Goal: Find specific page/section: Find specific page/section

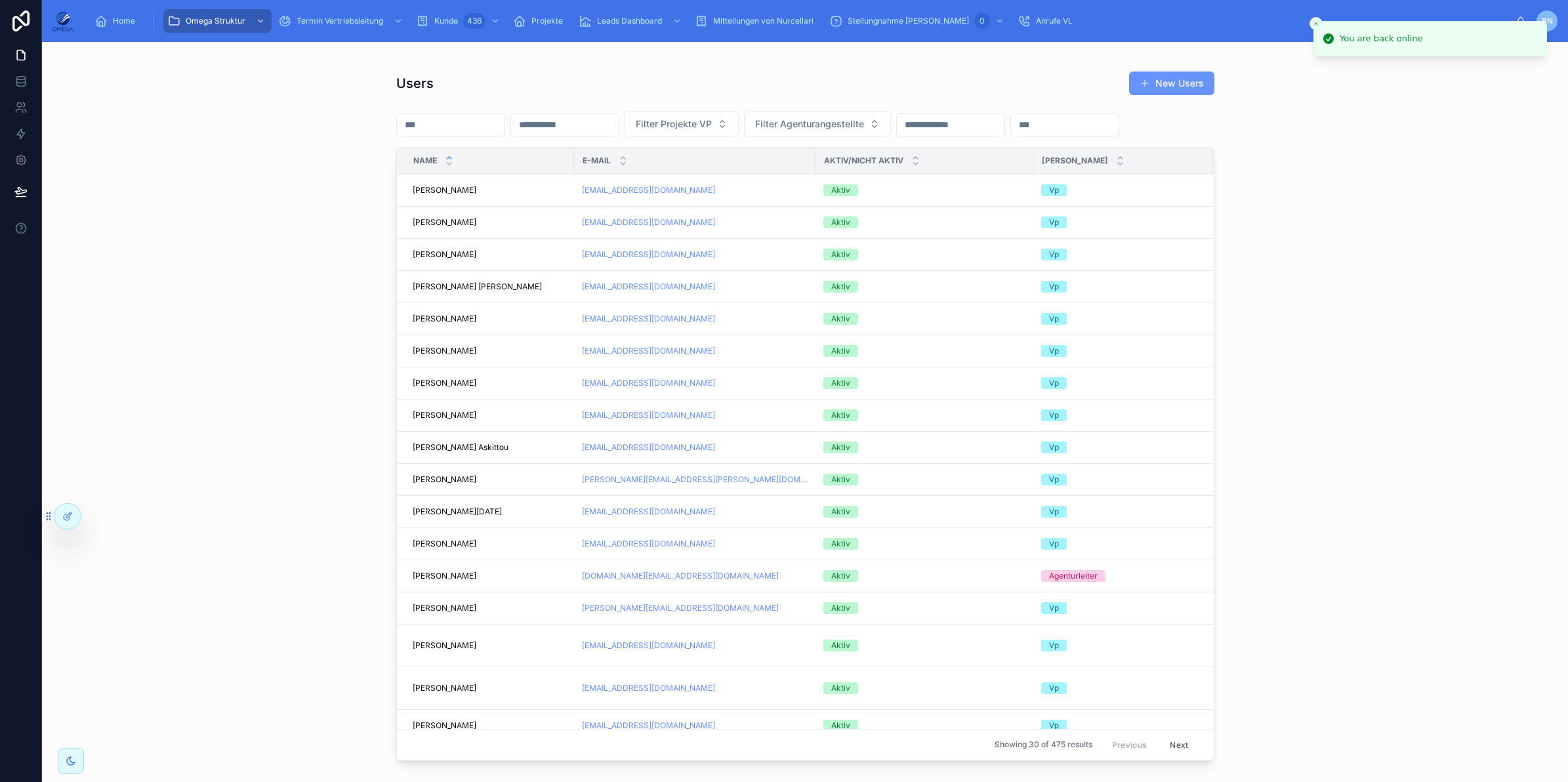
click at [563, 129] on input "text" at bounding box center [565, 124] width 108 height 18
paste input "**********"
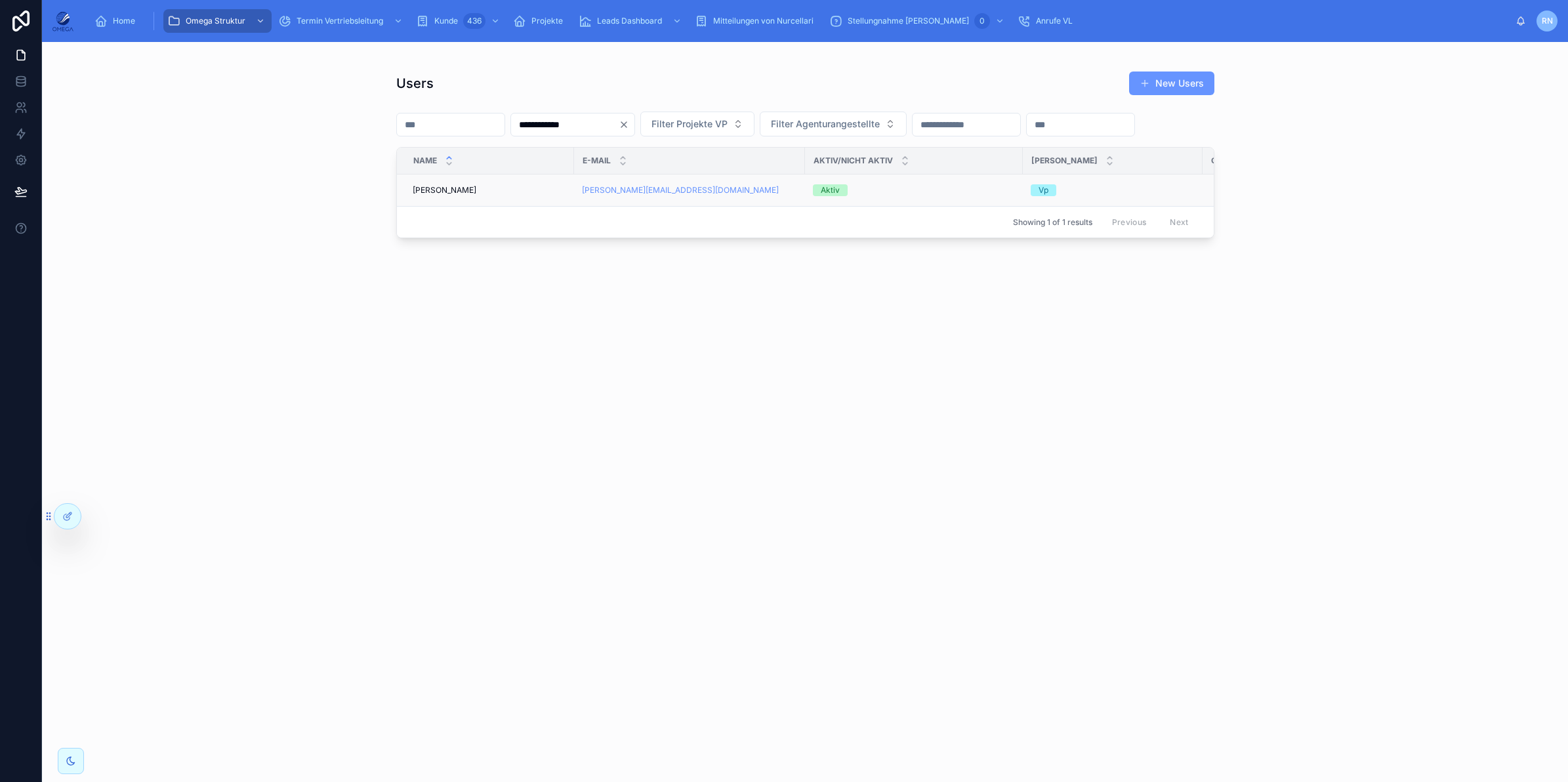
type input "**********"
click at [840, 206] on td "Aktiv" at bounding box center [914, 190] width 218 height 32
click at [844, 196] on span "Aktiv" at bounding box center [830, 190] width 35 height 12
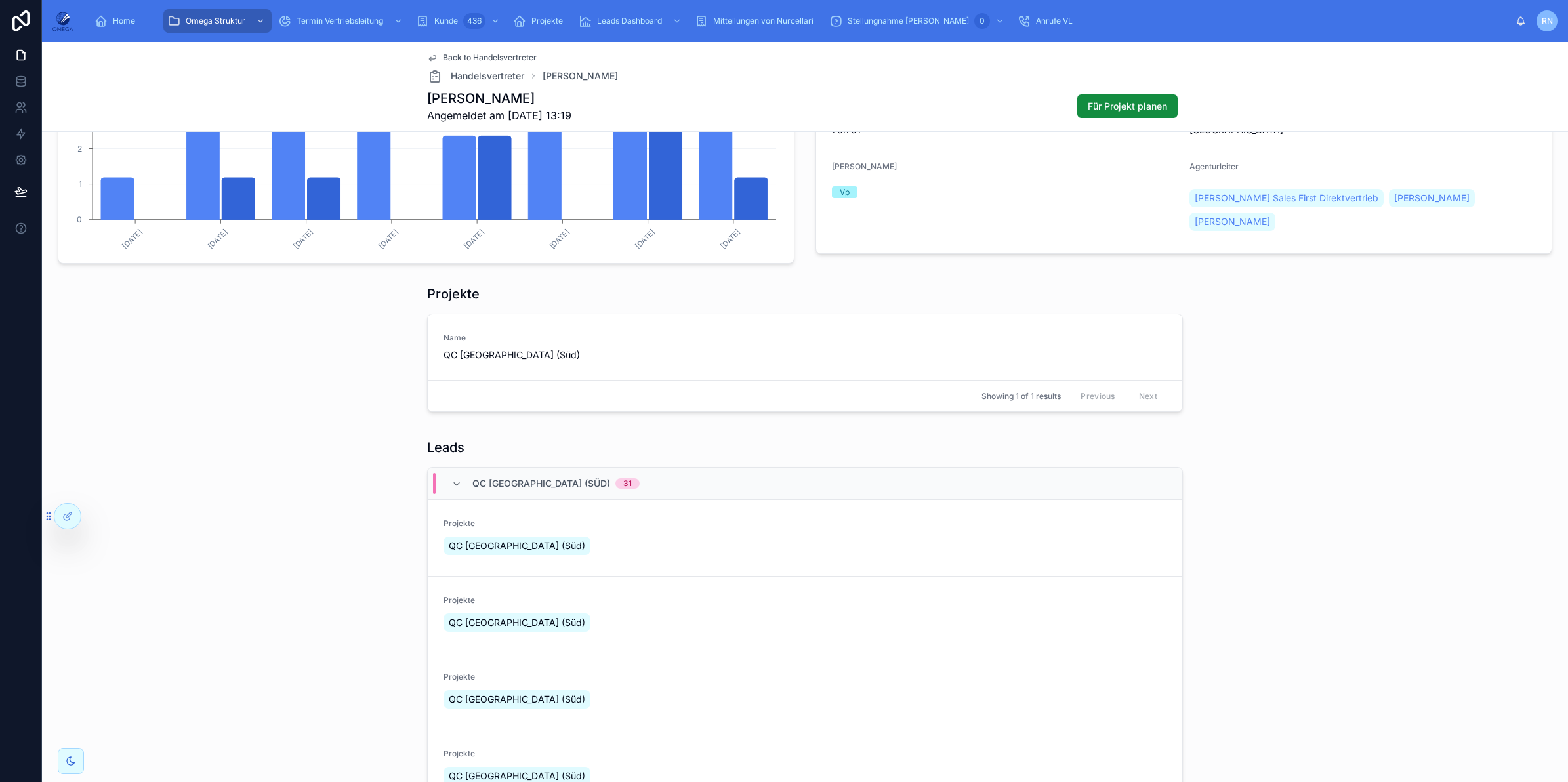
scroll to position [321, 0]
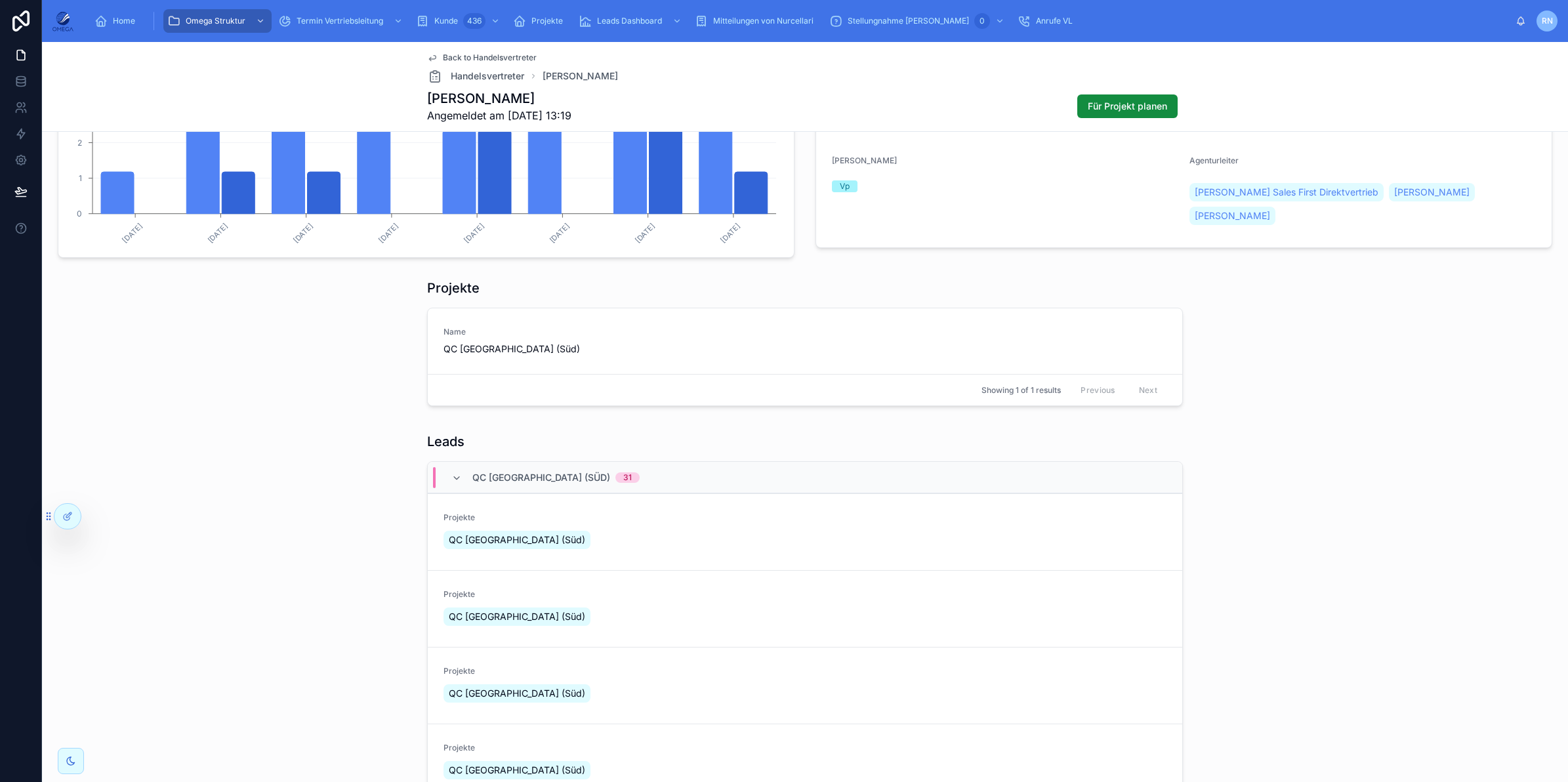
drag, startPoint x: 795, startPoint y: 376, endPoint x: 760, endPoint y: 436, distance: 69.5
click at [760, 436] on div "Leads" at bounding box center [805, 441] width 755 height 18
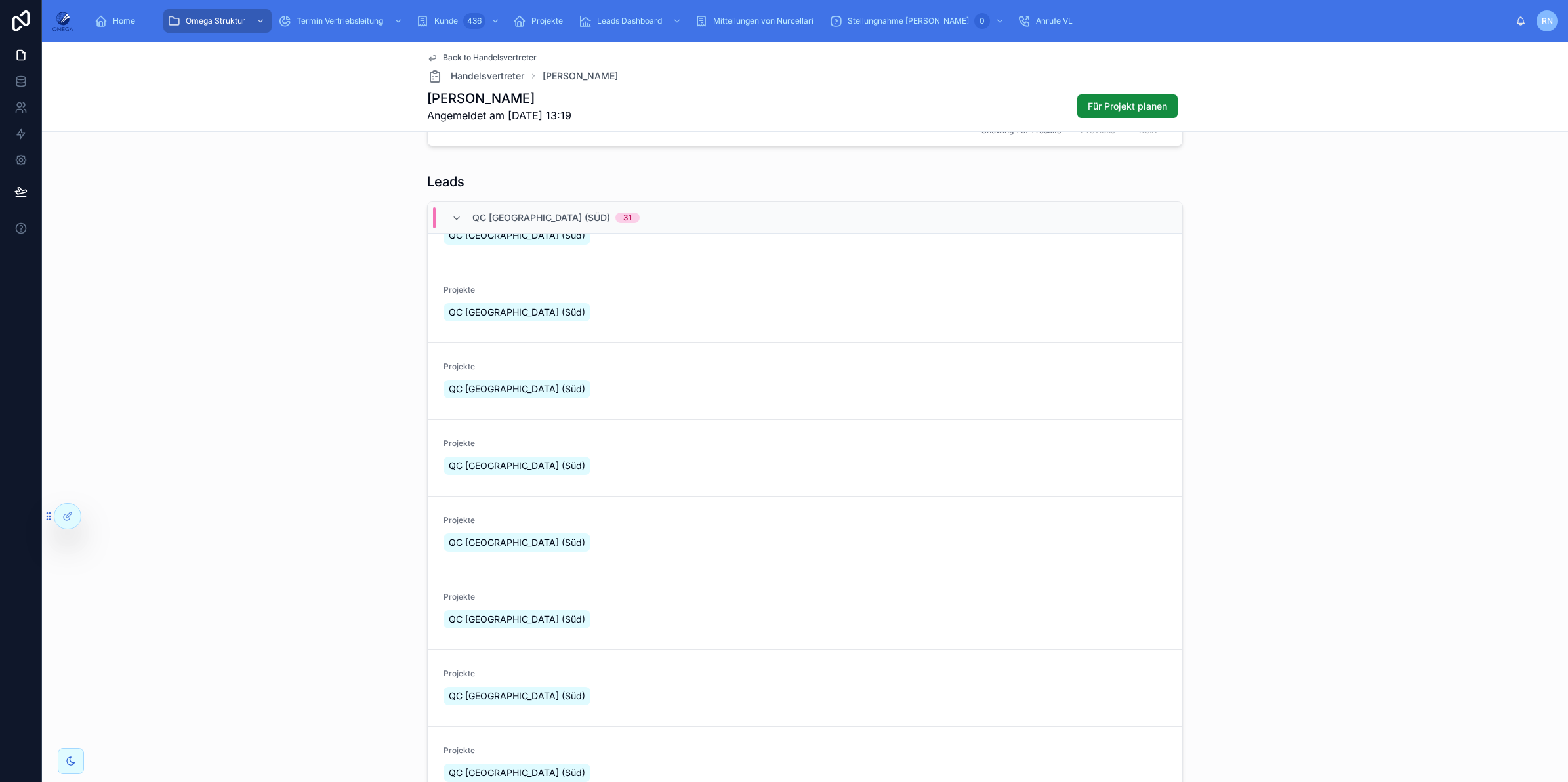
scroll to position [205, 0]
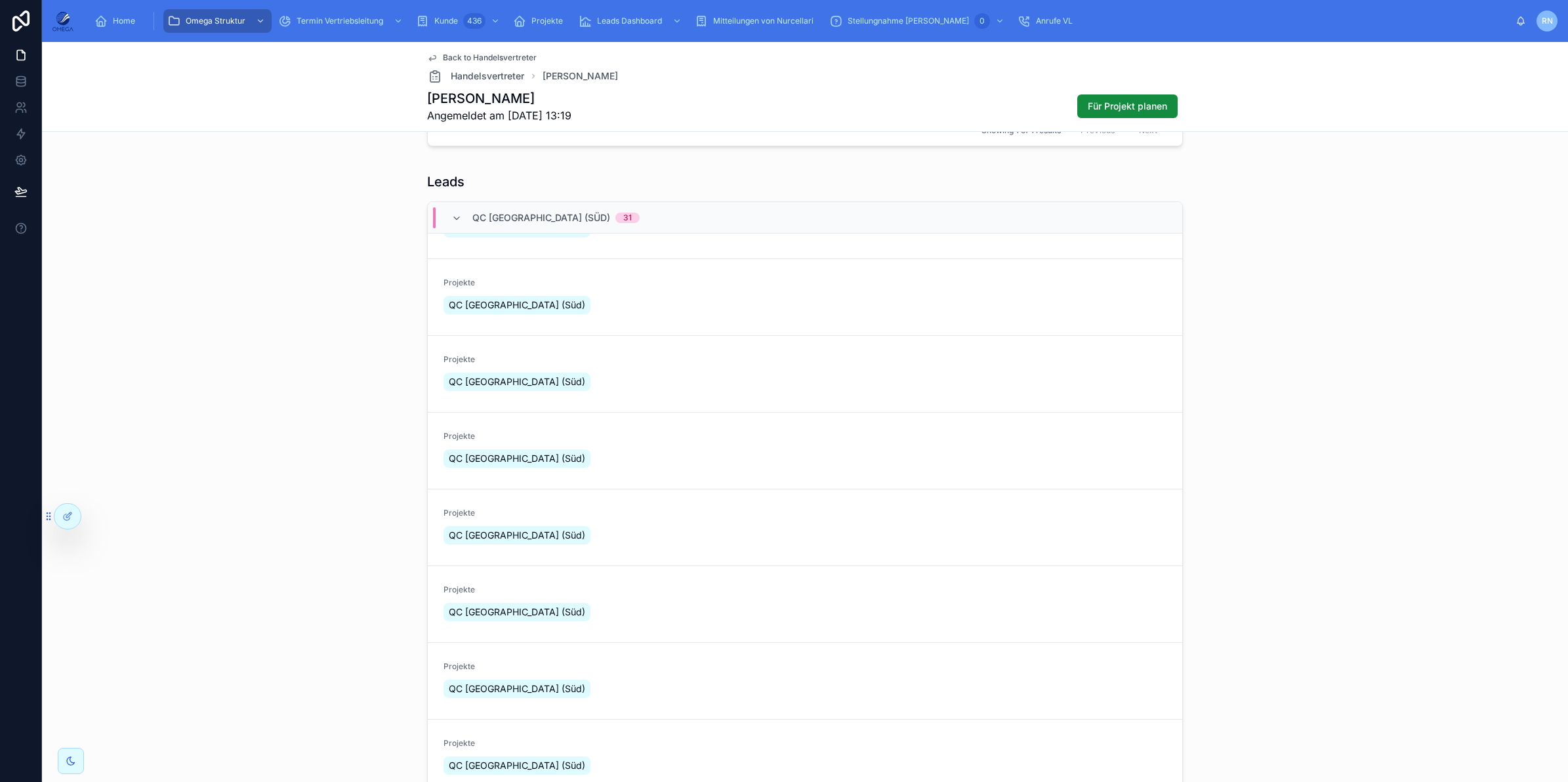
click at [452, 224] on div "QC [GEOGRAPHIC_DATA] (Süd) 31" at bounding box center [546, 217] width 188 height 21
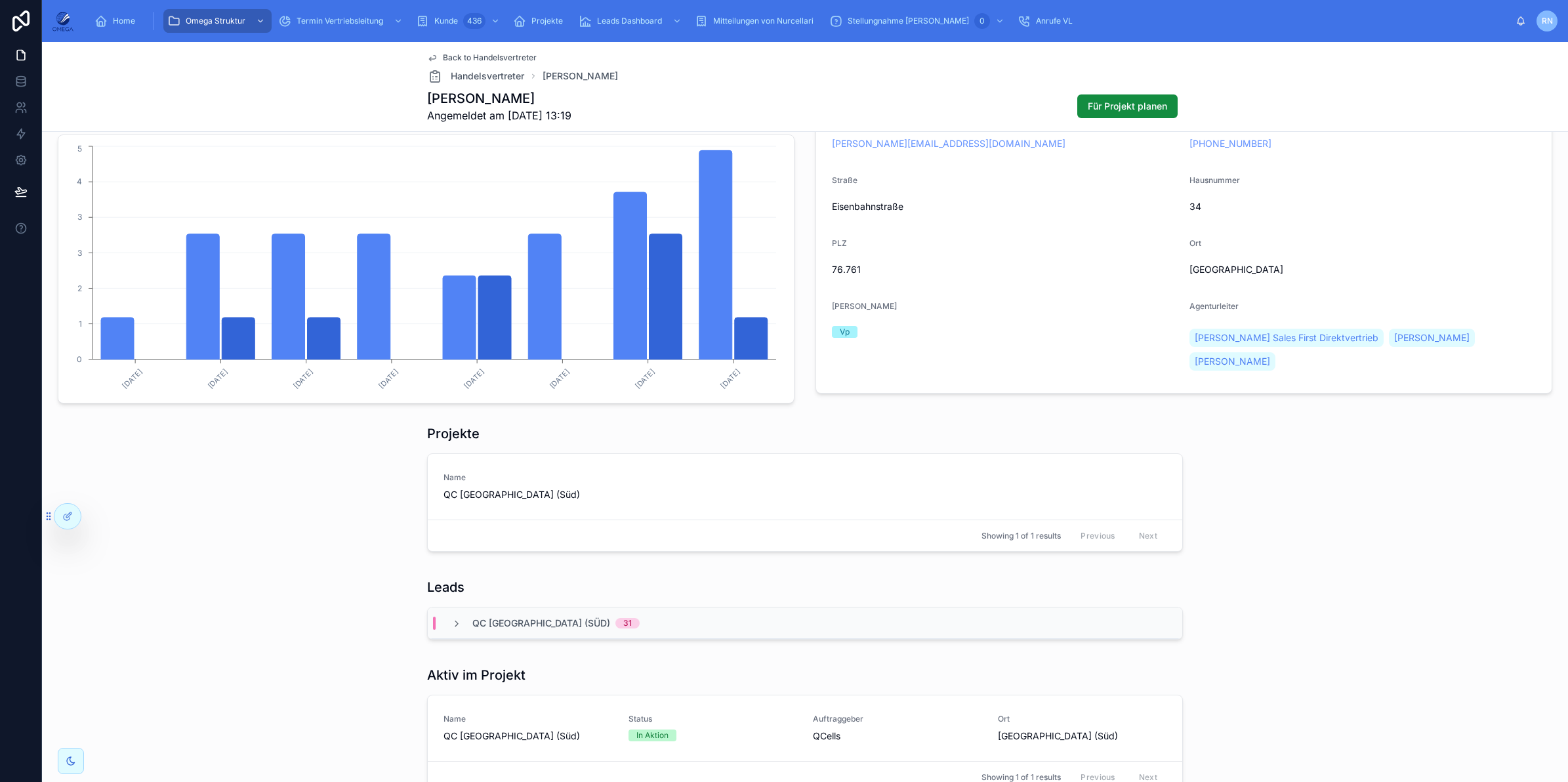
scroll to position [0, 0]
